Goal: Task Accomplishment & Management: Use online tool/utility

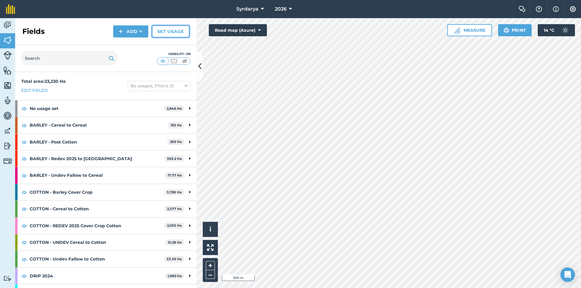
click at [170, 31] on link "Set usage" at bounding box center [171, 31] width 38 height 12
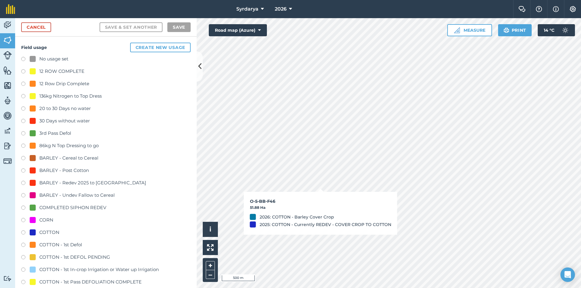
checkbox input "true"
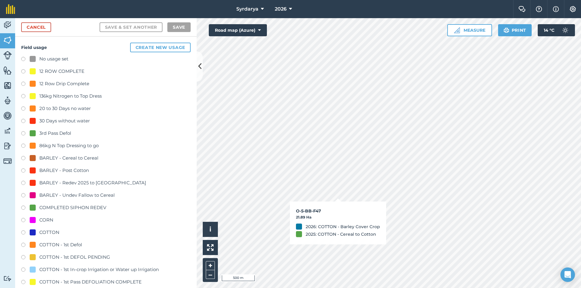
checkbox input "true"
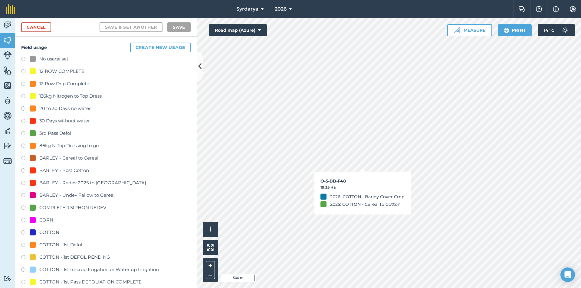
checkbox input "true"
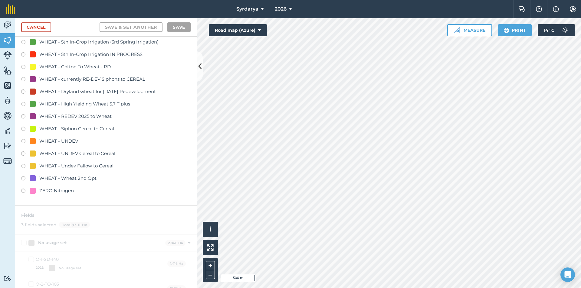
scroll to position [1452, 0]
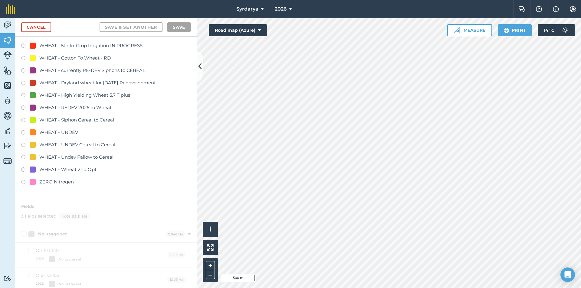
click at [71, 59] on div "WHEAT - Cotton To Wheat - RD" at bounding box center [74, 57] width 71 height 7
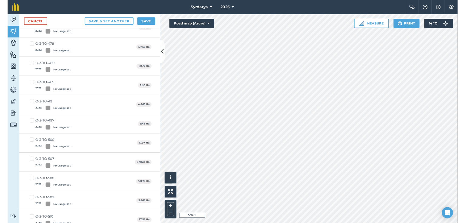
scroll to position [0, 0]
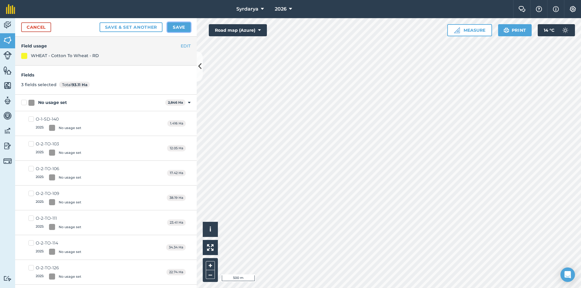
click at [185, 28] on button "Save" at bounding box center [178, 27] width 23 height 10
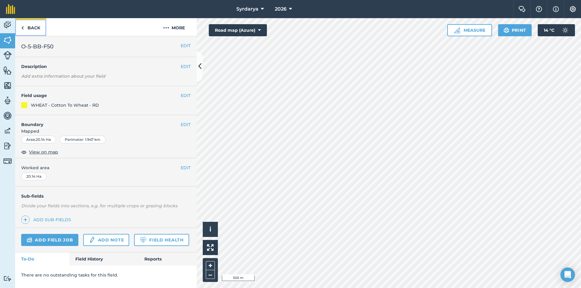
click at [23, 28] on img at bounding box center [22, 27] width 3 height 7
